Goal: Check status

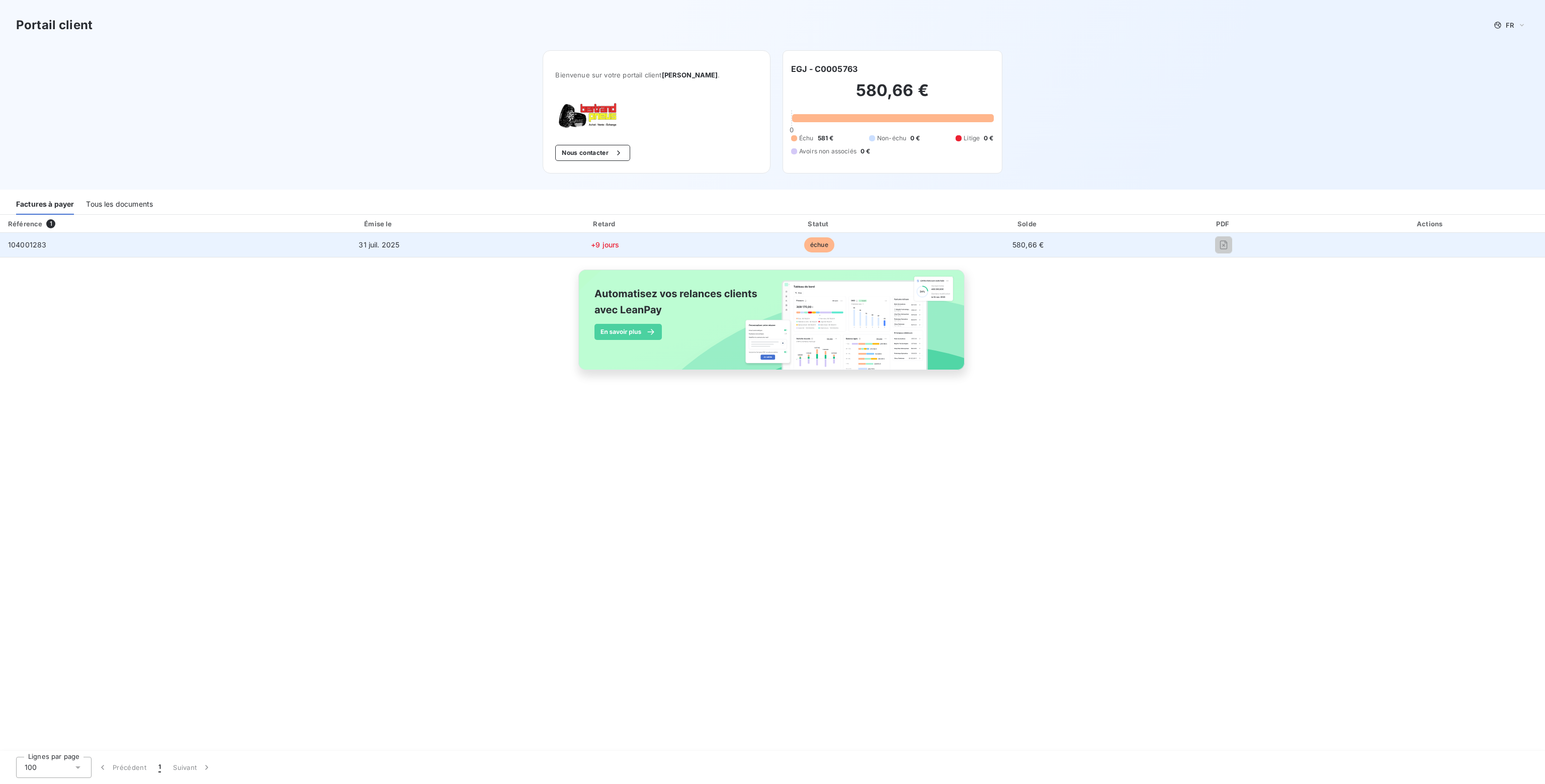
drag, startPoint x: 821, startPoint y: 243, endPoint x: 838, endPoint y: 241, distance: 17.1
click at [823, 243] on span "échue" at bounding box center [819, 244] width 30 height 15
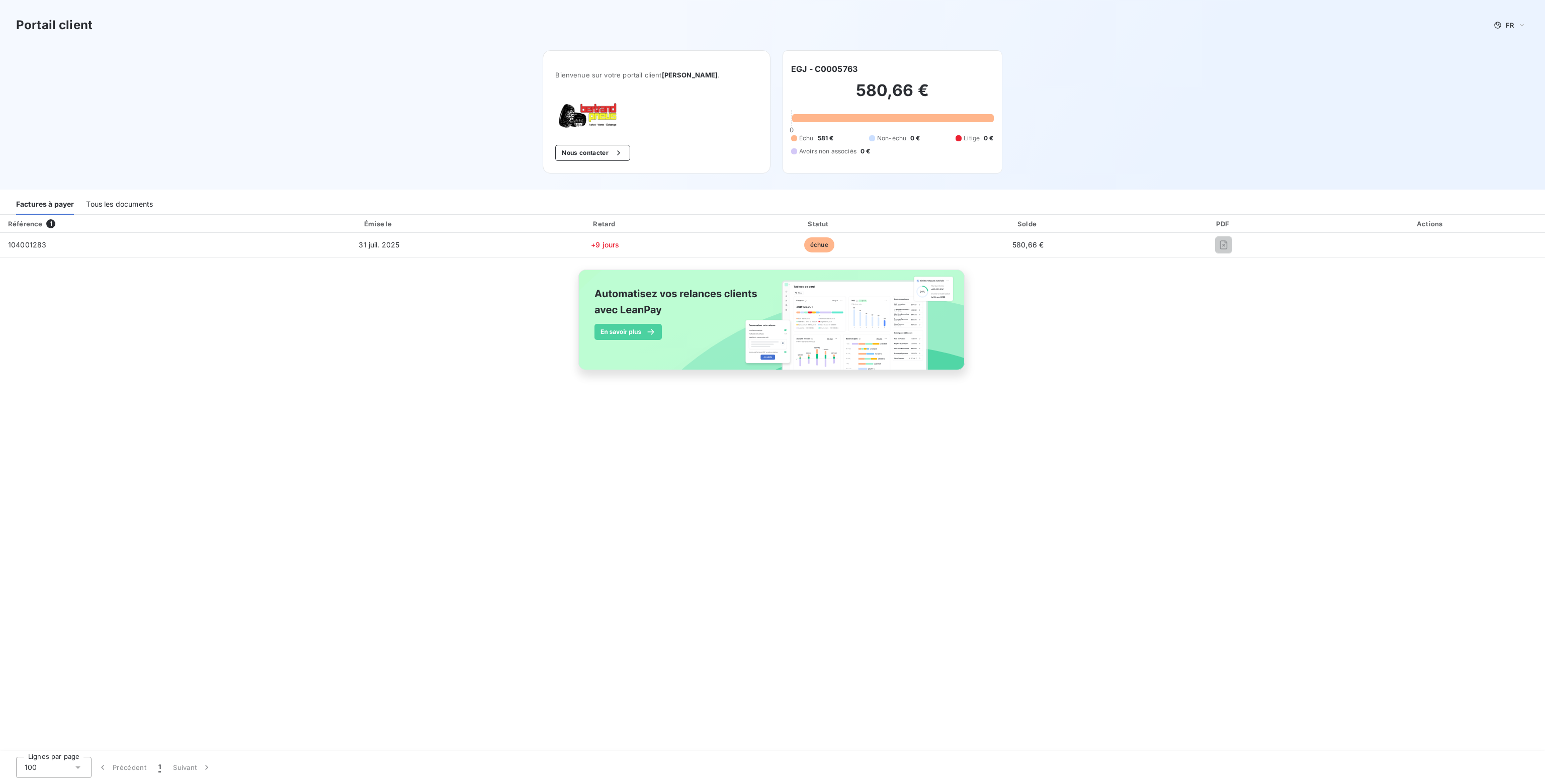
click at [1232, 249] on div at bounding box center [1223, 244] width 169 height 16
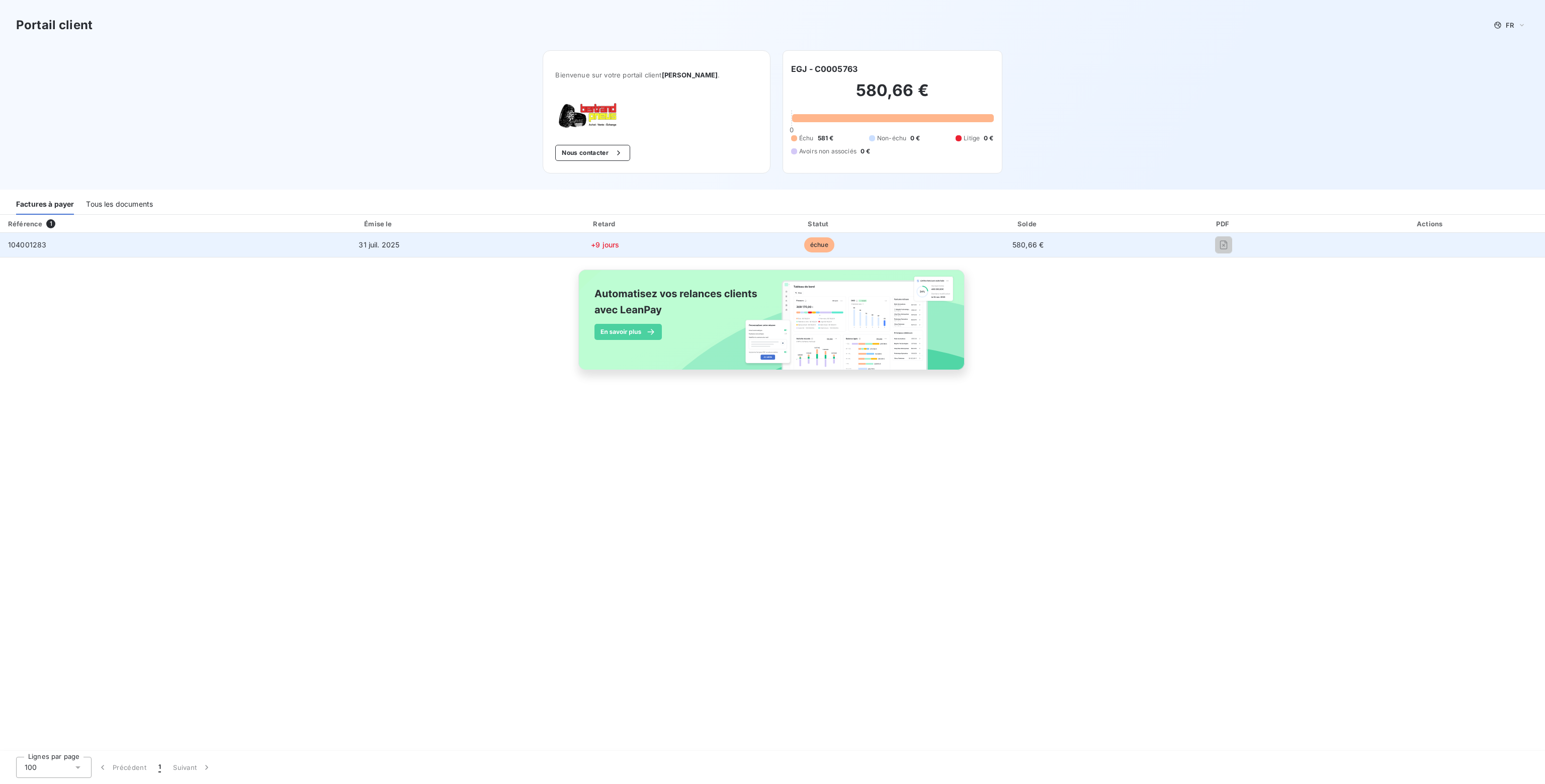
click at [1036, 239] on td "580,66 €" at bounding box center [1027, 244] width 206 height 24
click at [43, 244] on span "104001283" at bounding box center [27, 244] width 38 height 8
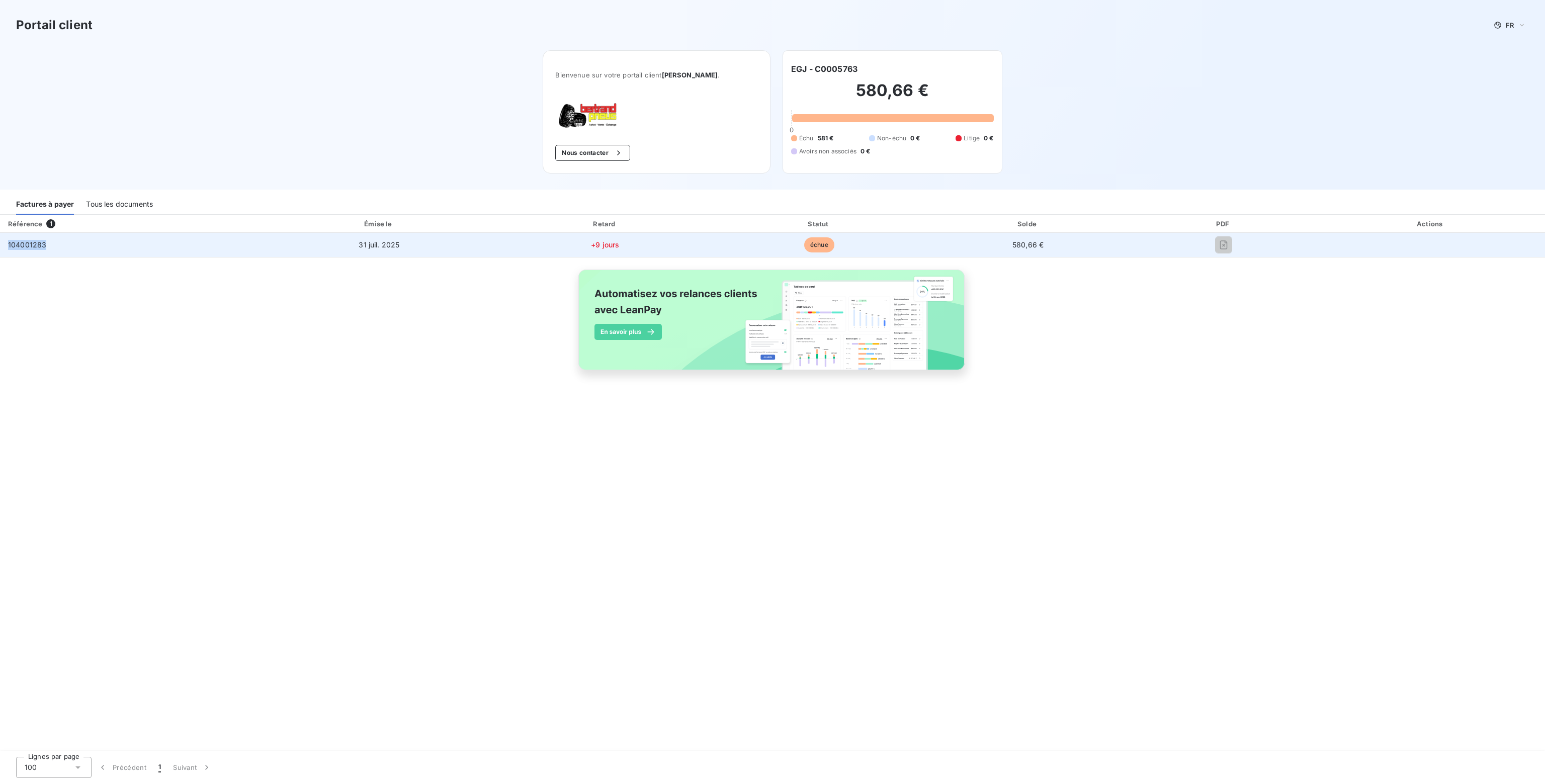
click at [43, 244] on span "104001283" at bounding box center [27, 244] width 38 height 8
click at [396, 243] on span "31 juil. 2025" at bounding box center [379, 244] width 41 height 8
